Goal: Obtain resource: Download file/media

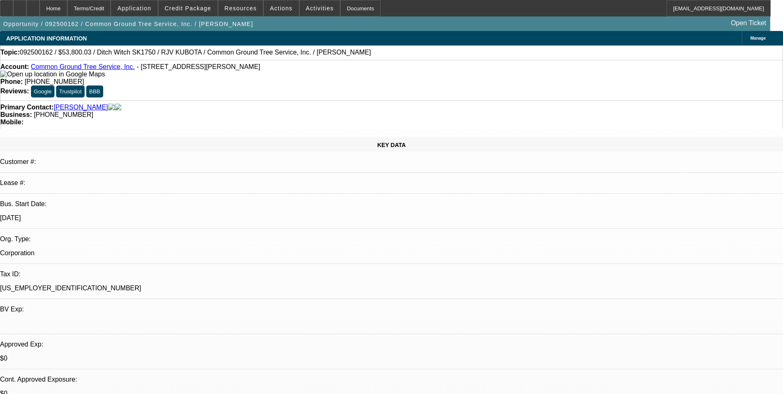
select select "0"
select select "3"
select select "0"
select select "6"
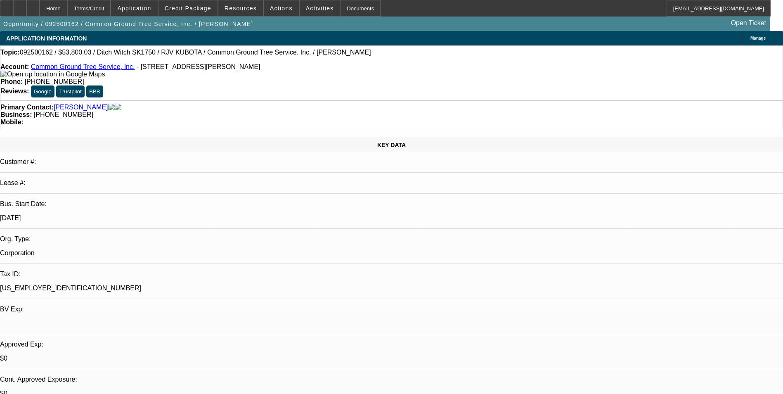
select select "0"
select select "3"
select select "0"
select select "6"
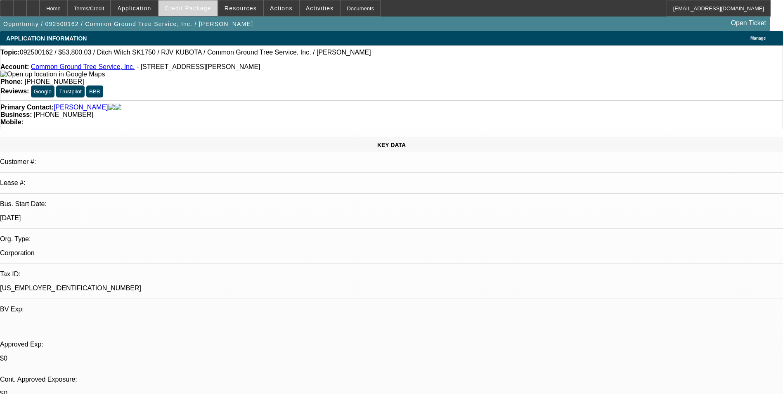
click at [196, 11] on span "Credit Package" at bounding box center [188, 8] width 47 height 7
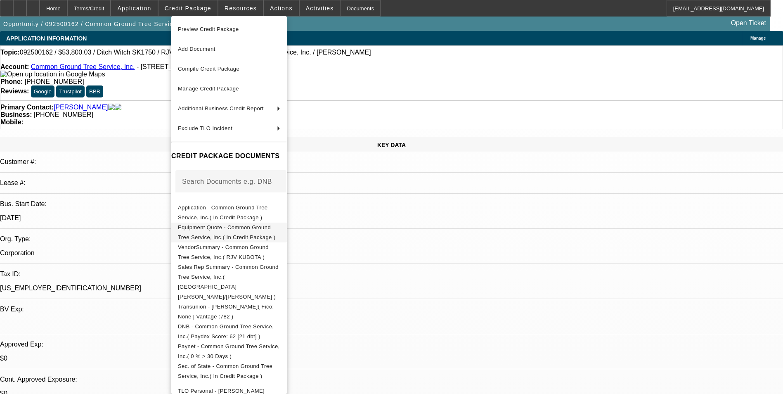
click at [224, 232] on span "Equipment Quote - Common Ground Tree Service, Inc.( In Credit Package )" at bounding box center [226, 232] width 97 height 16
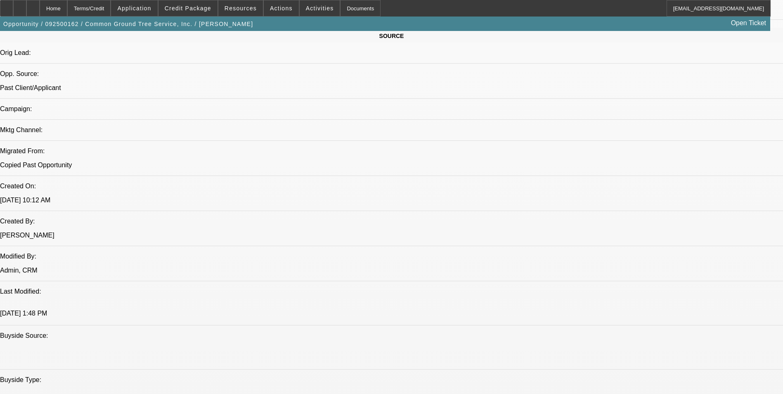
scroll to position [784, 0]
